Goal: Task Accomplishment & Management: Use online tool/utility

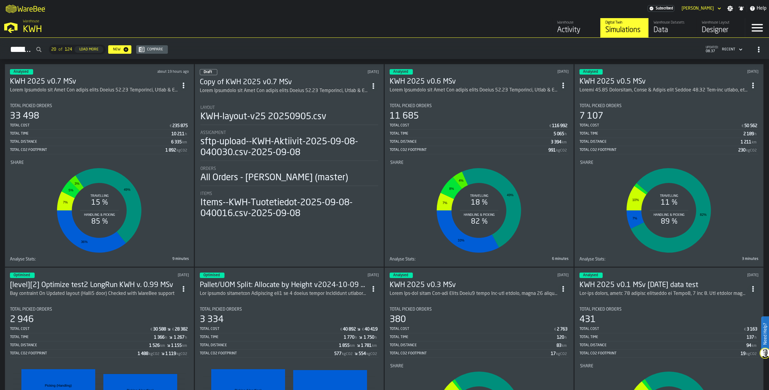
click at [618, 87] on div "ItemListCard-DashboardItemContainer" at bounding box center [664, 90] width 168 height 7
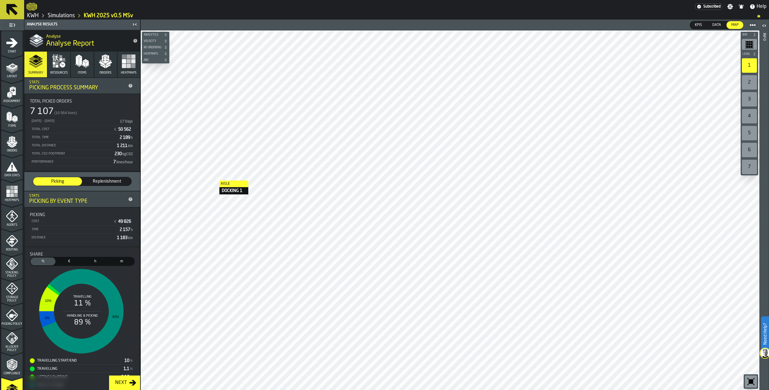
click at [13, 144] on polygon "menu Orders" at bounding box center [14, 143] width 5 height 4
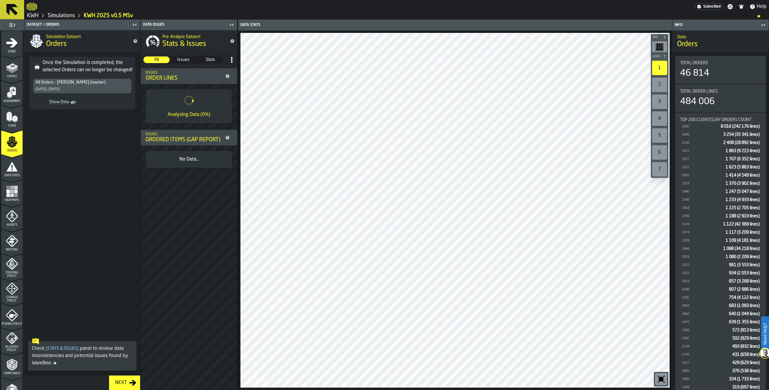
click at [65, 17] on link "Simulations" at bounding box center [61, 15] width 27 height 7
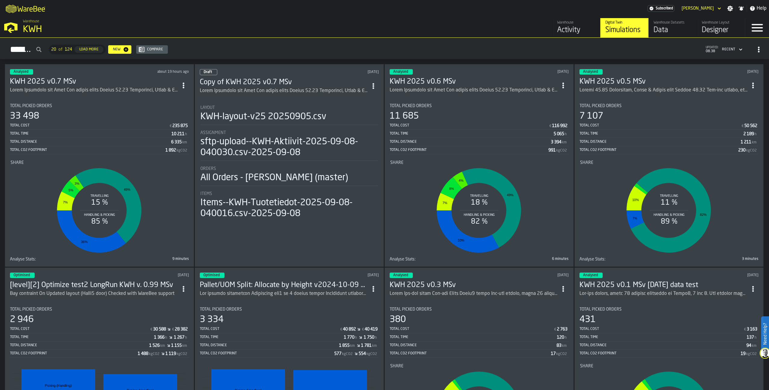
click at [655, 81] on h3 "KWH 2025 v0.5 MSv" at bounding box center [664, 82] width 168 height 10
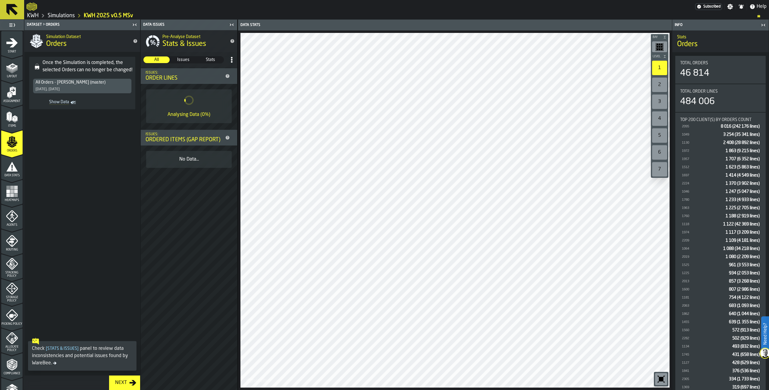
click at [7, 193] on rect "menu Heatmaps" at bounding box center [8, 195] width 4 height 4
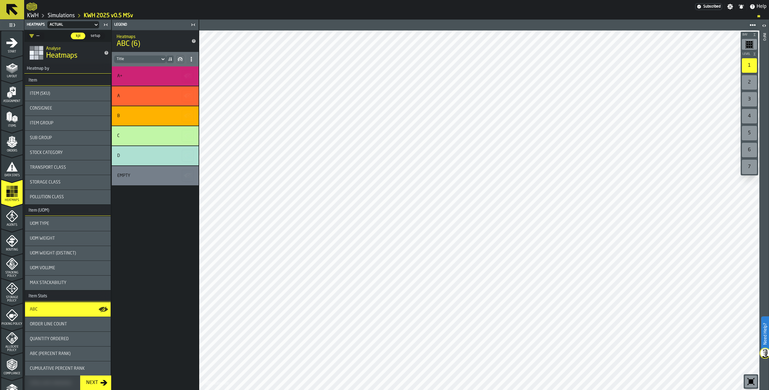
drag, startPoint x: 66, startPoint y: 17, endPoint x: 71, endPoint y: 17, distance: 4.8
click at [66, 17] on link "Simulations" at bounding box center [61, 15] width 27 height 7
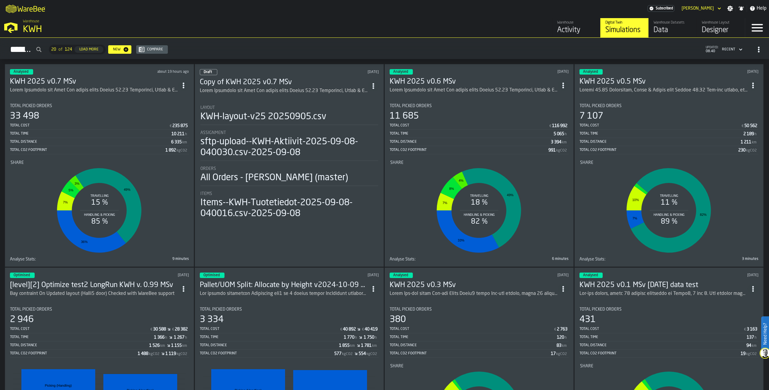
click at [69, 81] on h3 "KWH 2025 v0.7 MSv" at bounding box center [94, 82] width 168 height 10
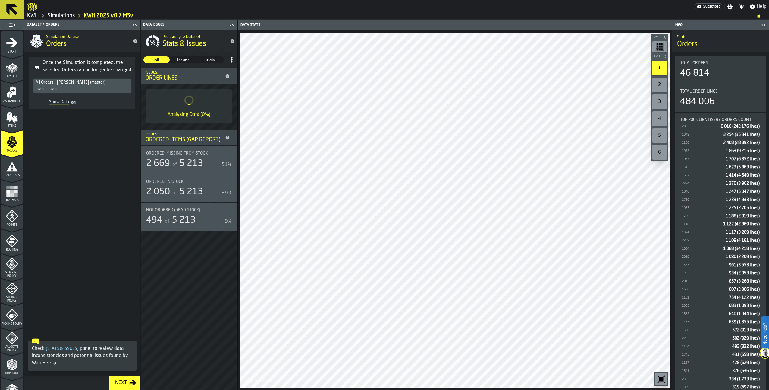
click at [10, 195] on rect "menu Heatmaps" at bounding box center [12, 195] width 4 height 4
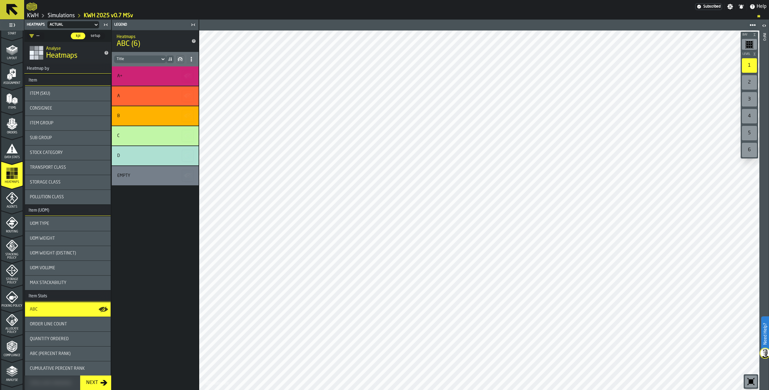
scroll to position [86, 0]
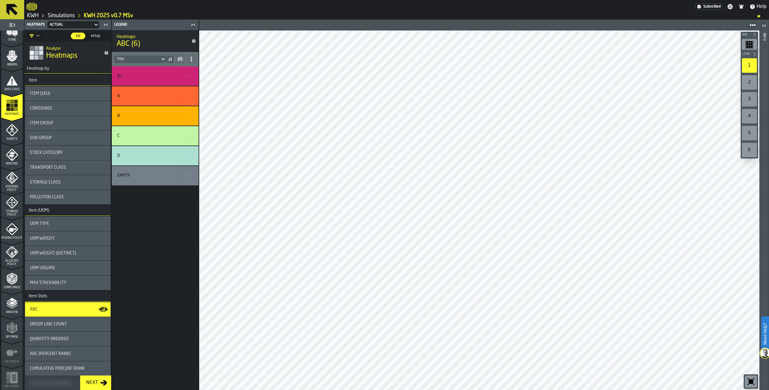
click at [9, 310] on span "Analyse" at bounding box center [11, 311] width 21 height 3
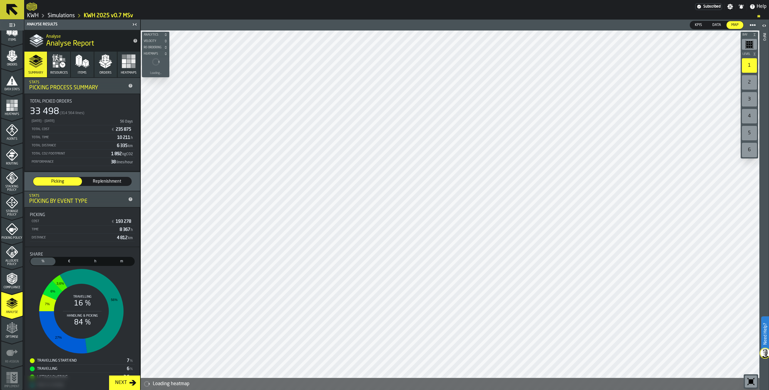
click at [62, 70] on button "Resources" at bounding box center [59, 65] width 23 height 26
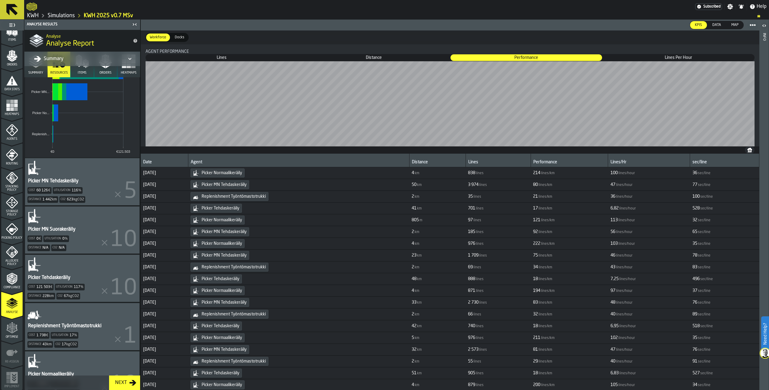
scroll to position [164, 0]
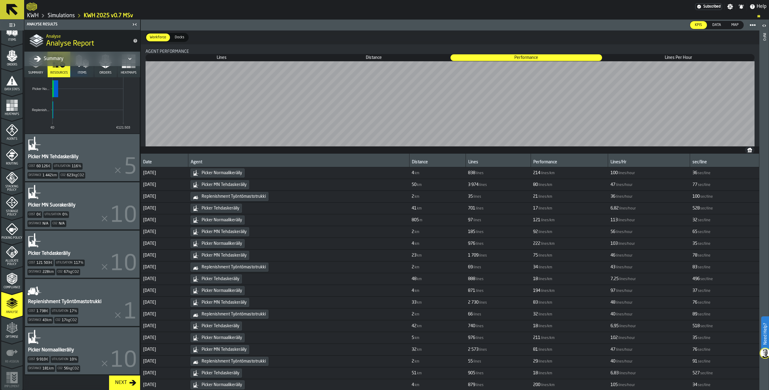
click at [6, 231] on icon "menu Picking Policy" at bounding box center [12, 229] width 12 height 12
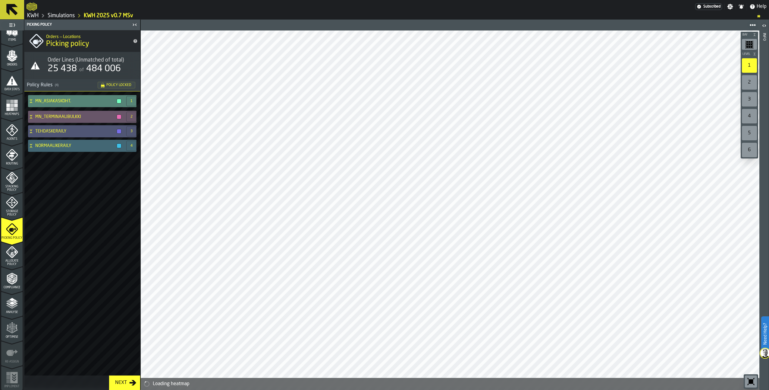
click at [32, 101] on icon at bounding box center [31, 101] width 6 height 5
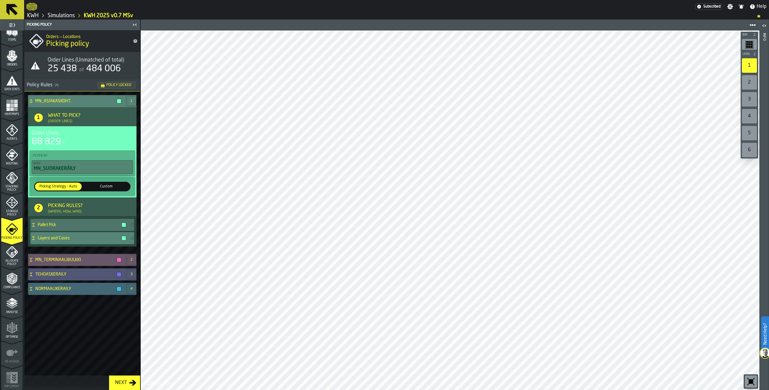
click at [31, 239] on icon at bounding box center [33, 237] width 6 height 5
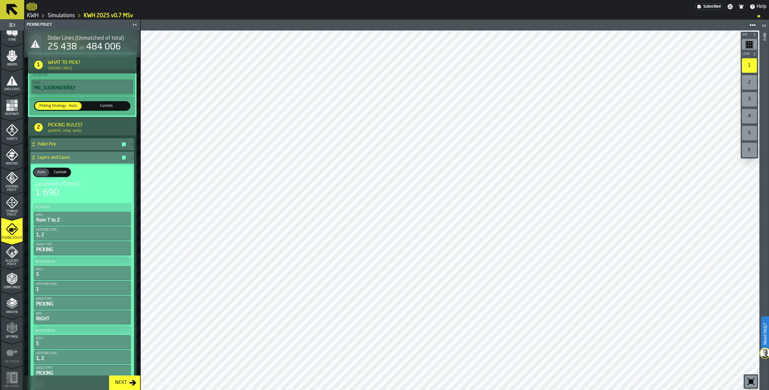
scroll to position [0, 0]
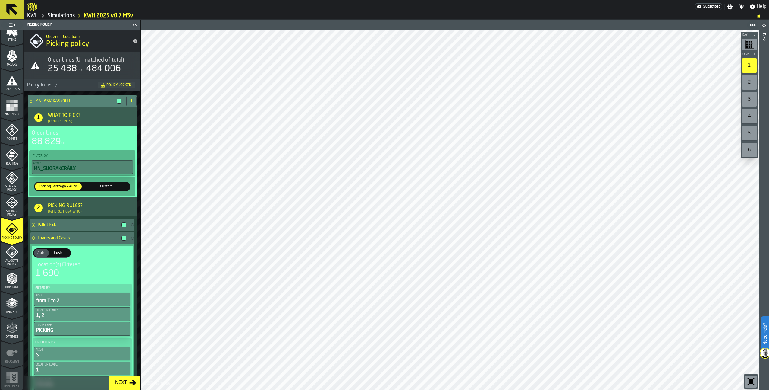
click at [32, 102] on icon at bounding box center [31, 102] width 2 height 2
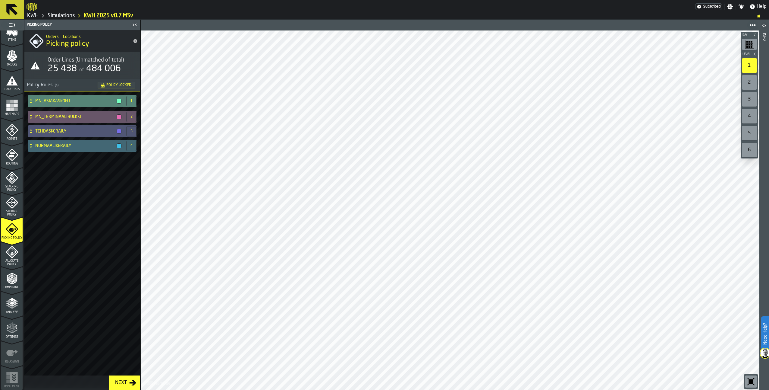
click at [29, 100] on icon at bounding box center [31, 101] width 6 height 5
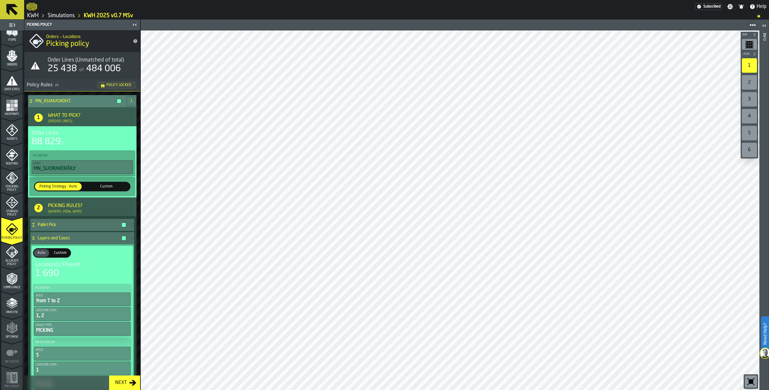
click at [29, 100] on icon at bounding box center [31, 101] width 6 height 5
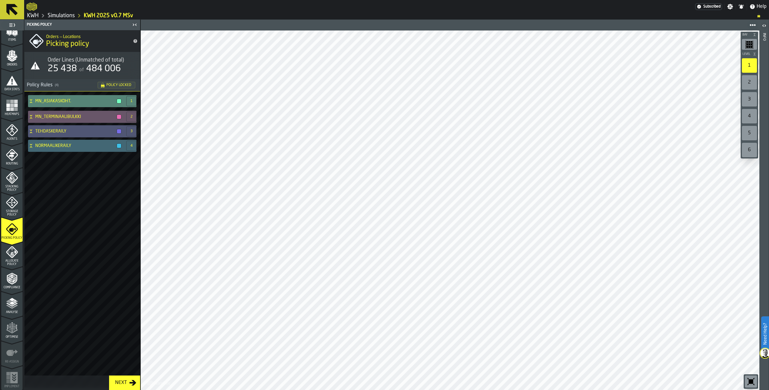
click at [32, 101] on icon at bounding box center [31, 101] width 6 height 5
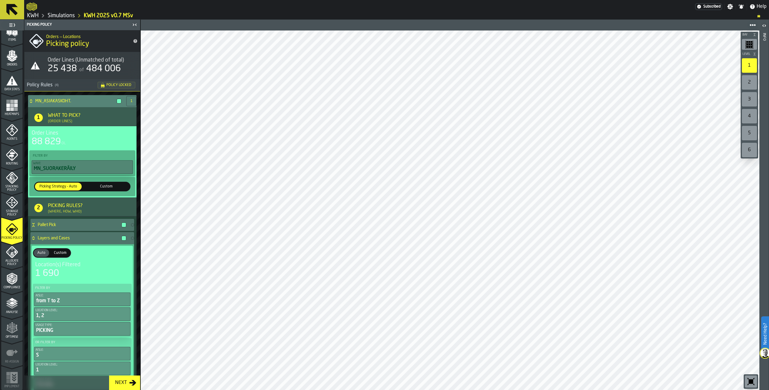
click at [30, 100] on icon at bounding box center [31, 101] width 6 height 5
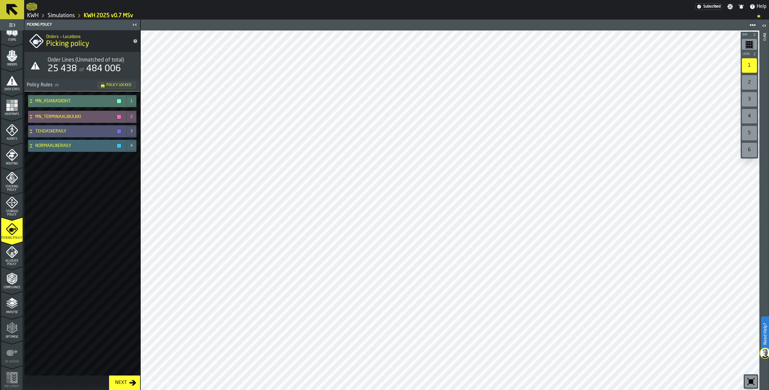
click at [62, 12] on div at bounding box center [361, 6] width 669 height 11
click at [62, 14] on link "Simulations" at bounding box center [61, 15] width 27 height 7
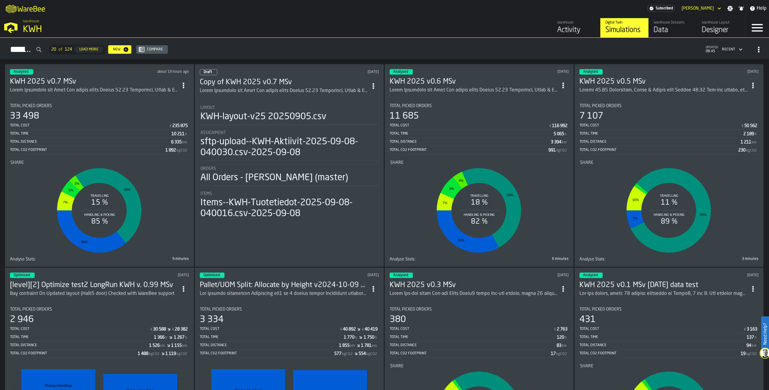
click at [184, 84] on icon "ItemListCard-DashboardItemContainer" at bounding box center [184, 85] width 6 height 6
click at [158, 95] on div "Open" at bounding box center [171, 96] width 31 height 7
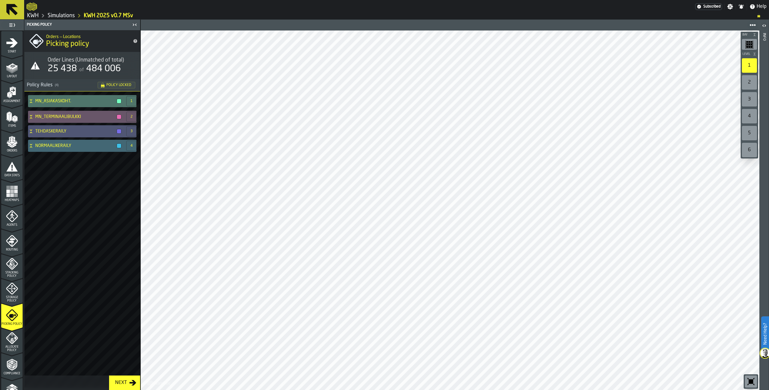
click at [8, 140] on icon "menu Orders" at bounding box center [12, 142] width 12 height 12
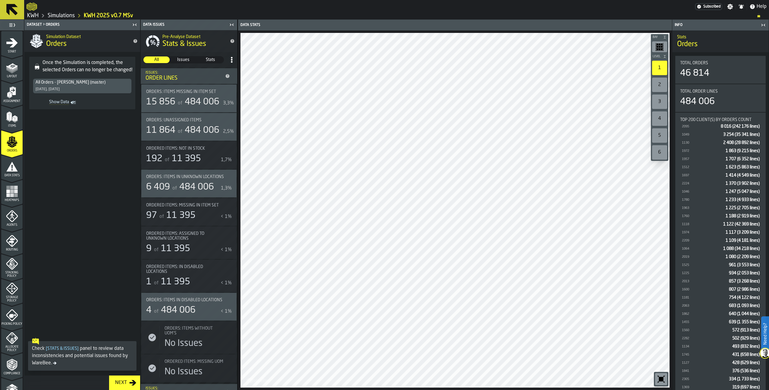
click at [0, 0] on rect "Show Data" at bounding box center [0, 0] width 0 height 0
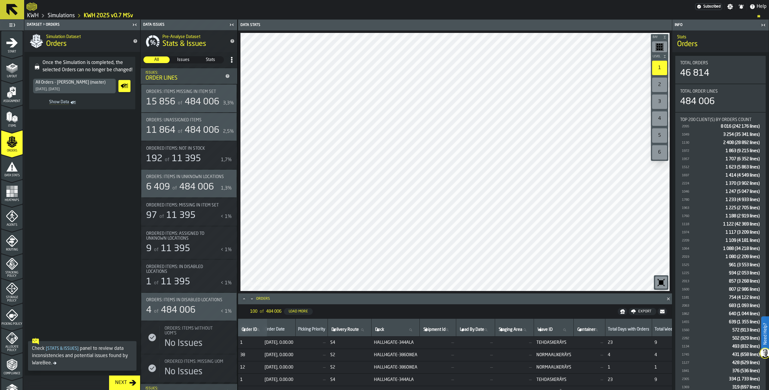
scroll to position [0, 249]
click at [563, 332] on input "Wave ID Wave ID" at bounding box center [545, 330] width 35 height 8
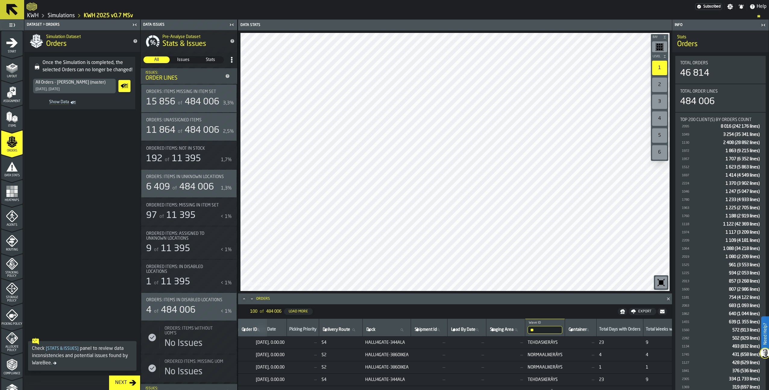
type input "***"
click at [570, 329] on input "***" at bounding box center [550, 330] width 39 height 8
type input "****"
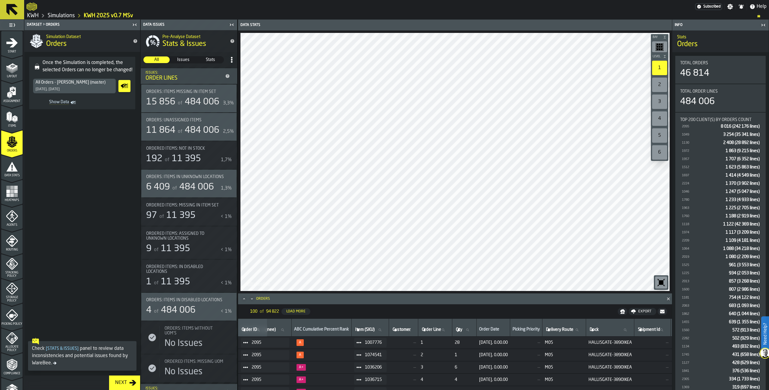
scroll to position [0, 0]
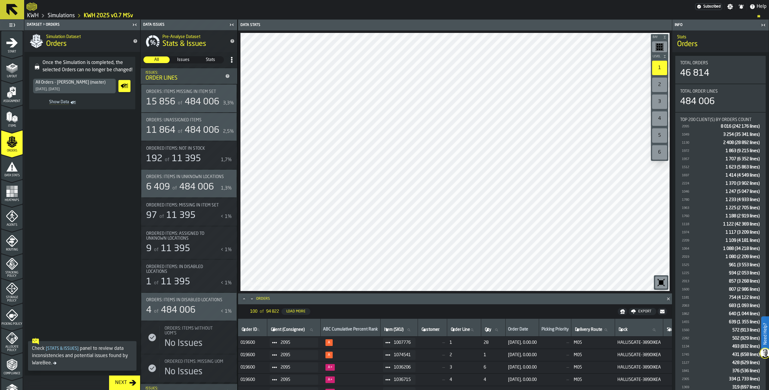
click at [255, 342] on span "019600" at bounding box center [253, 342] width 24 height 5
click at [246, 366] on span "019600" at bounding box center [253, 367] width 24 height 5
copy span "019600"
